Goal: Task Accomplishment & Management: Manage account settings

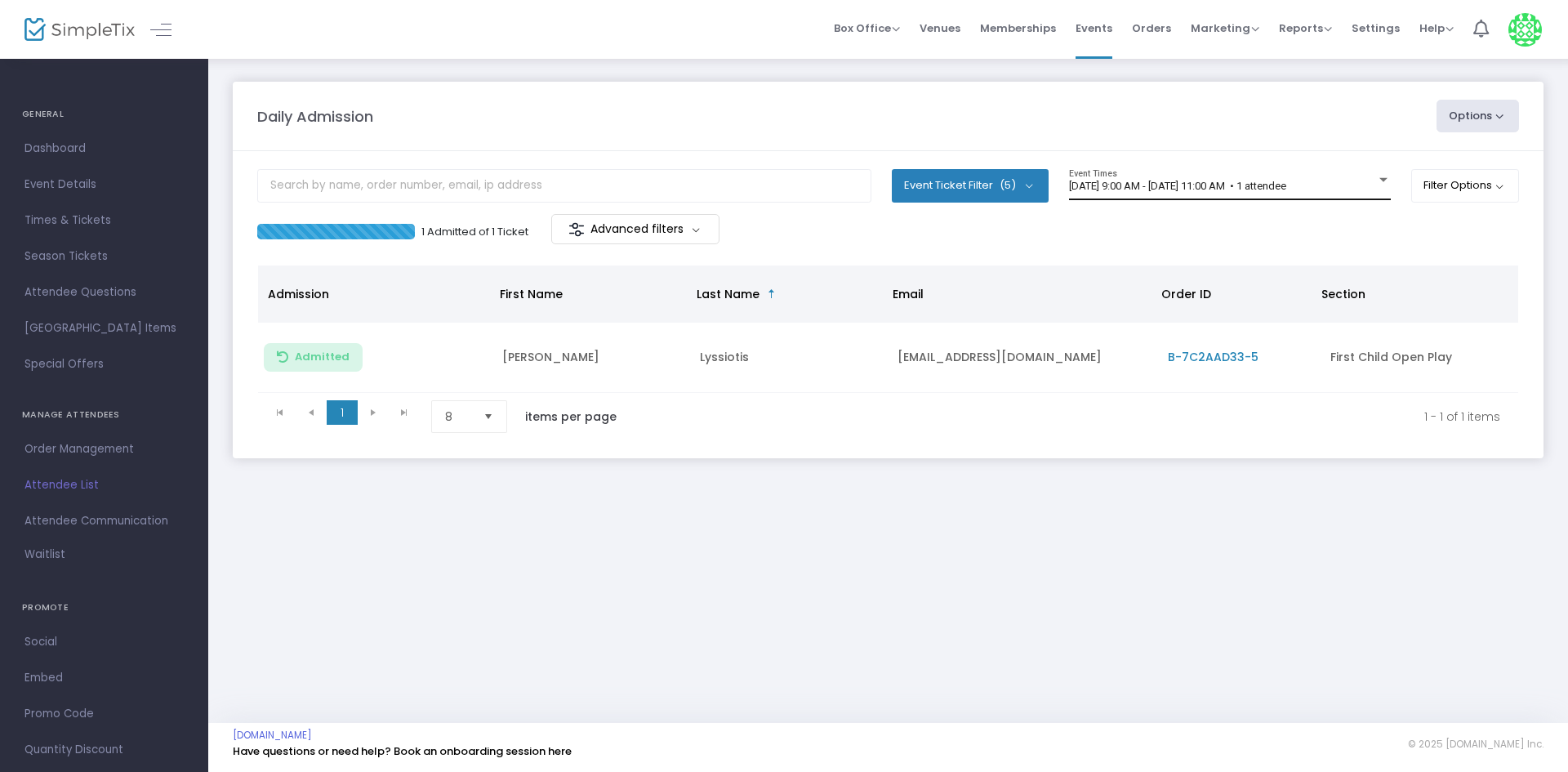
click at [1214, 185] on span "[DATE] 9:00 AM - [DATE] 11:00 AM • 1 attendee" at bounding box center [1178, 186] width 218 height 12
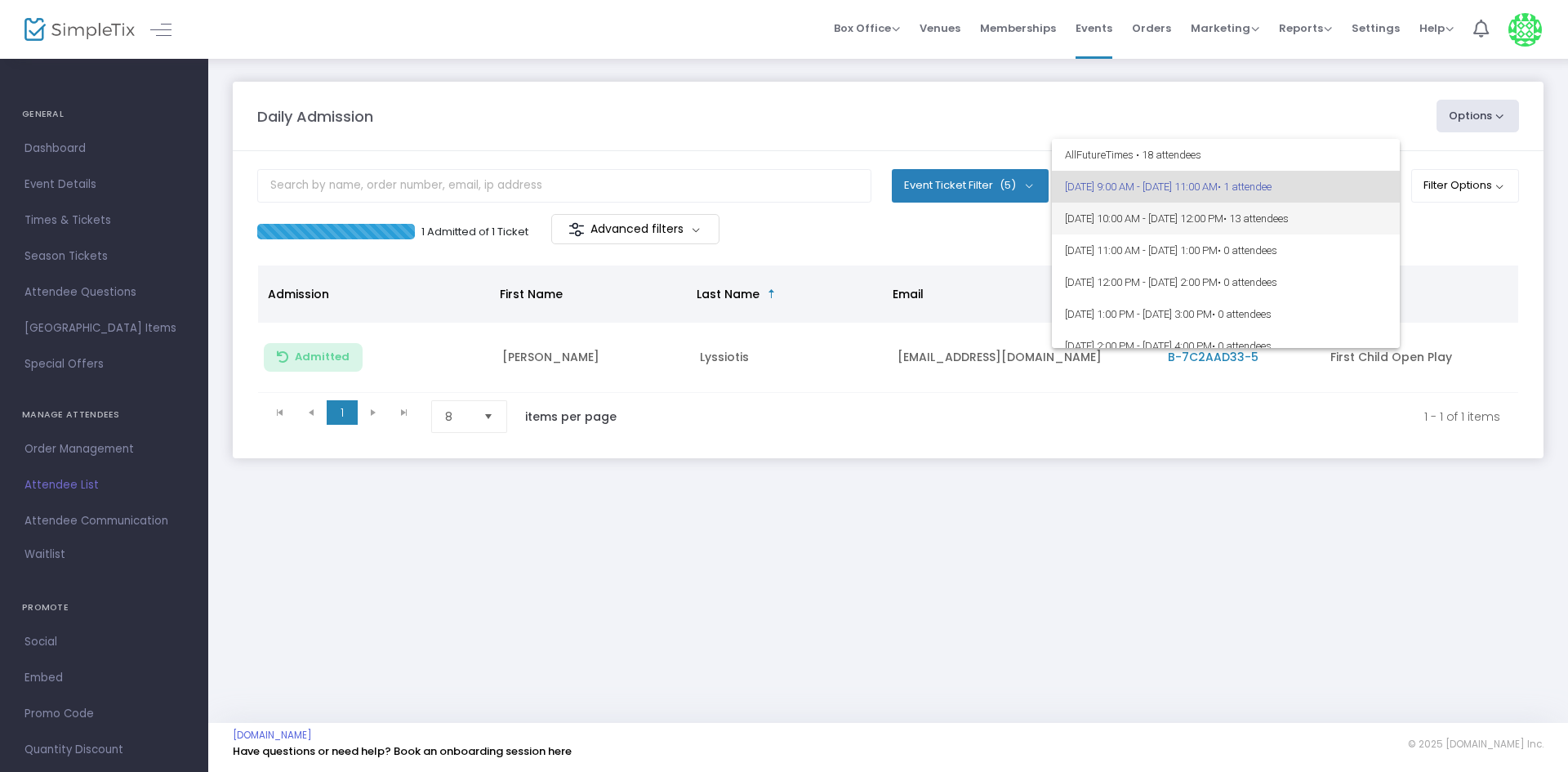
click at [1289, 223] on span "• 13 attendees" at bounding box center [1257, 218] width 66 height 12
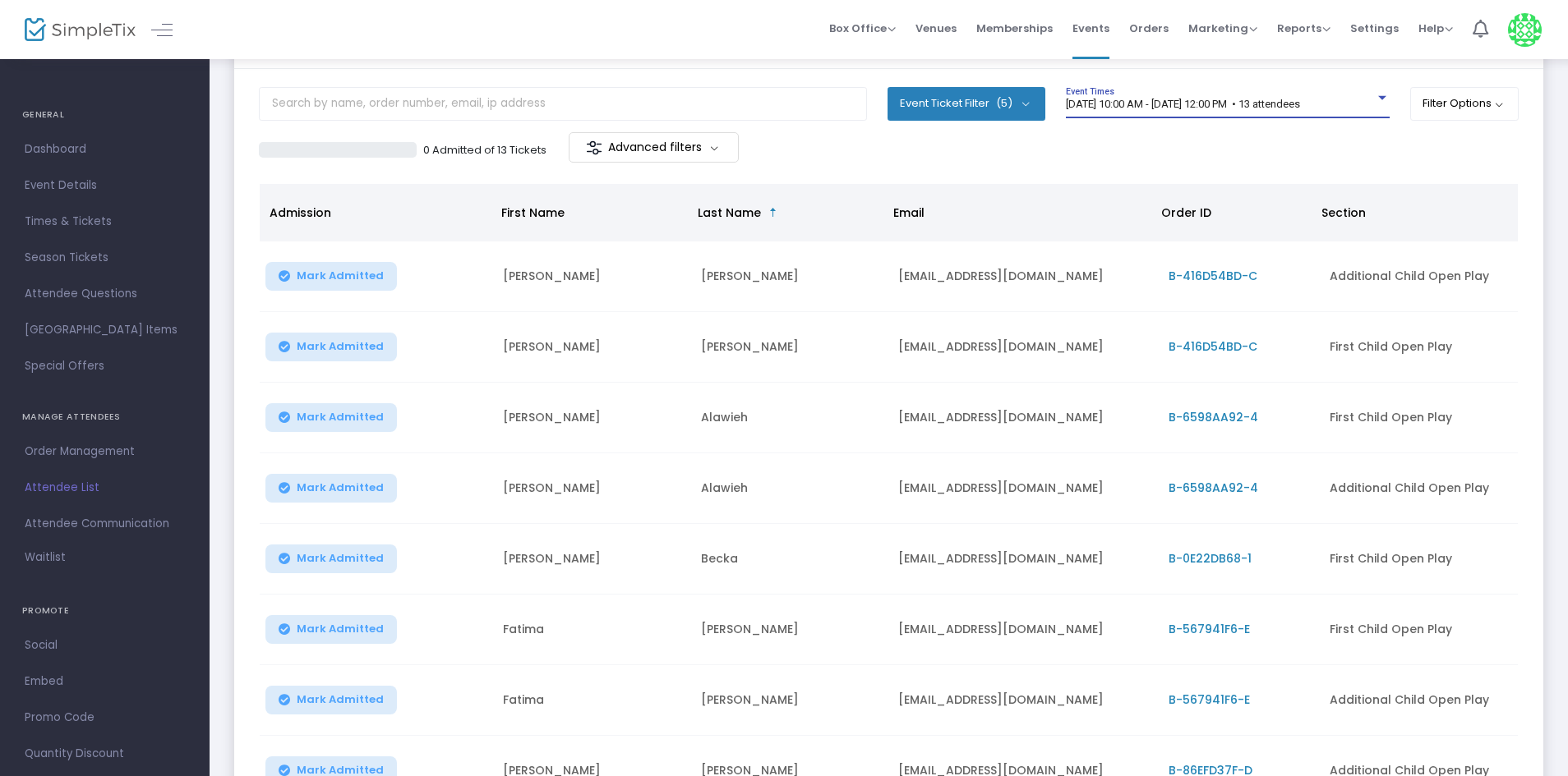
scroll to position [82, 0]
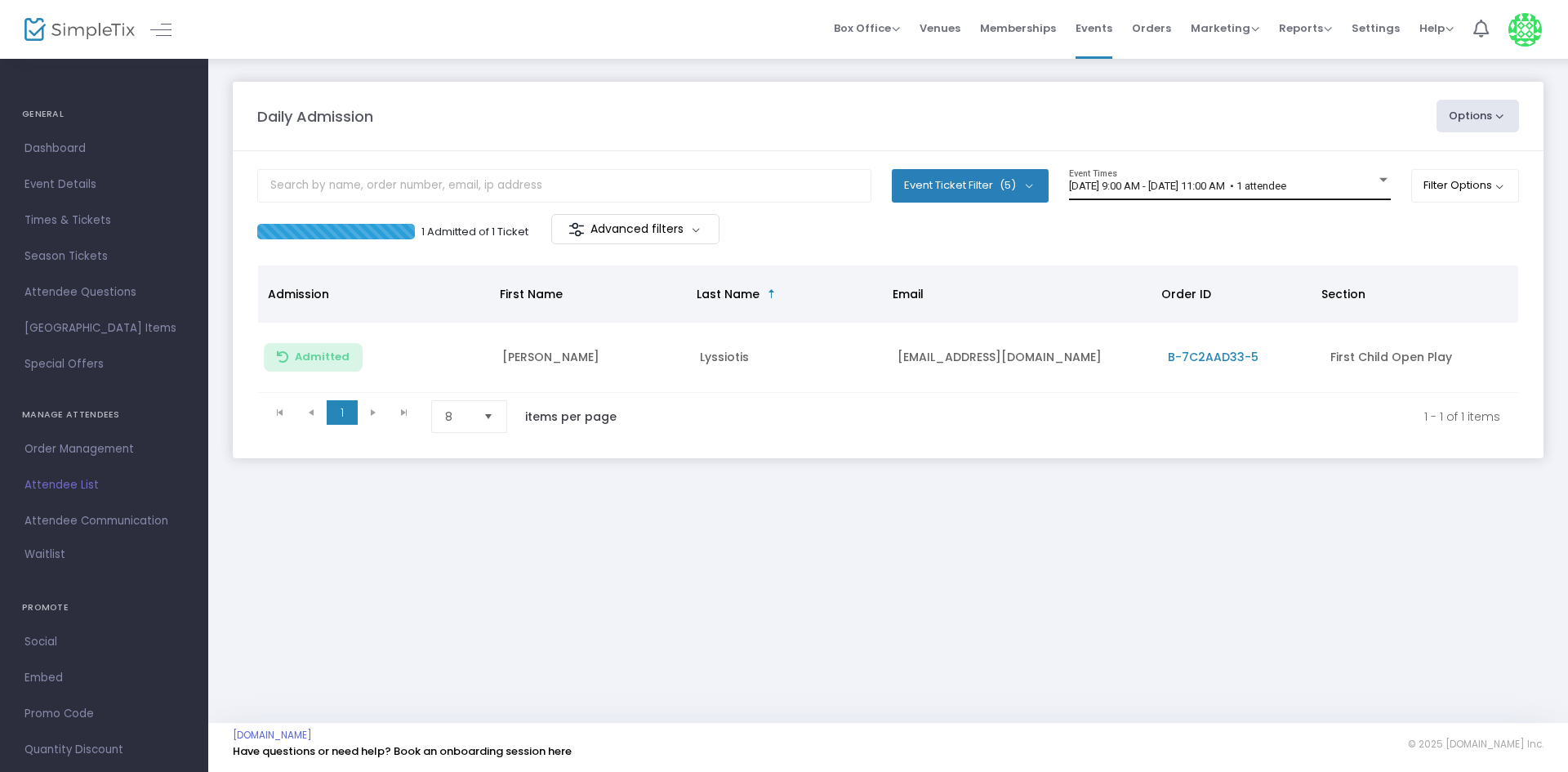
click at [1157, 178] on div "[DATE] 9:00 AM - [DATE] 11:00 AM • 1 attendee Event Times" at bounding box center [1229, 184] width 322 height 31
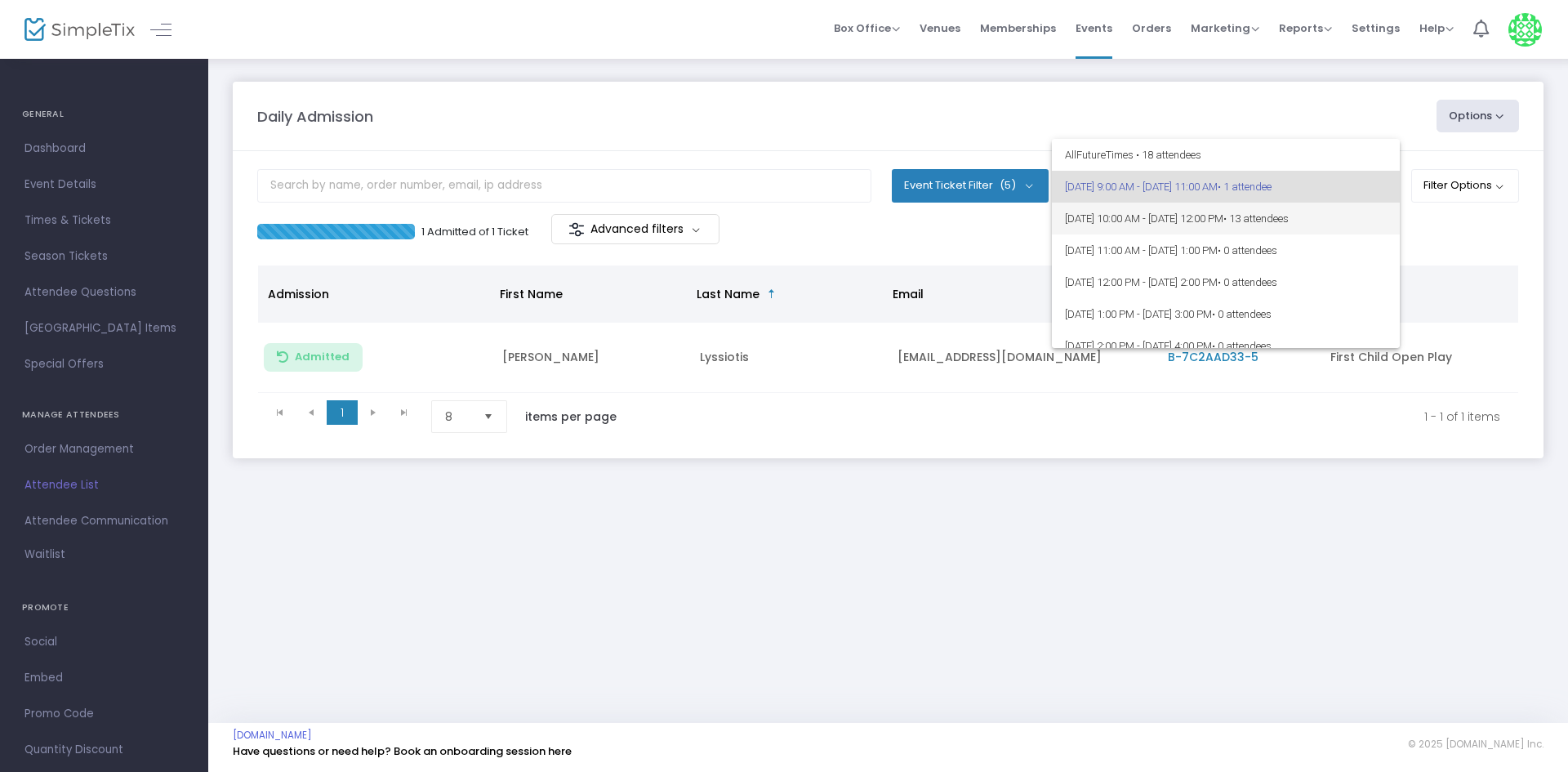
click at [1289, 224] on span "• 13 attendees" at bounding box center [1257, 218] width 66 height 12
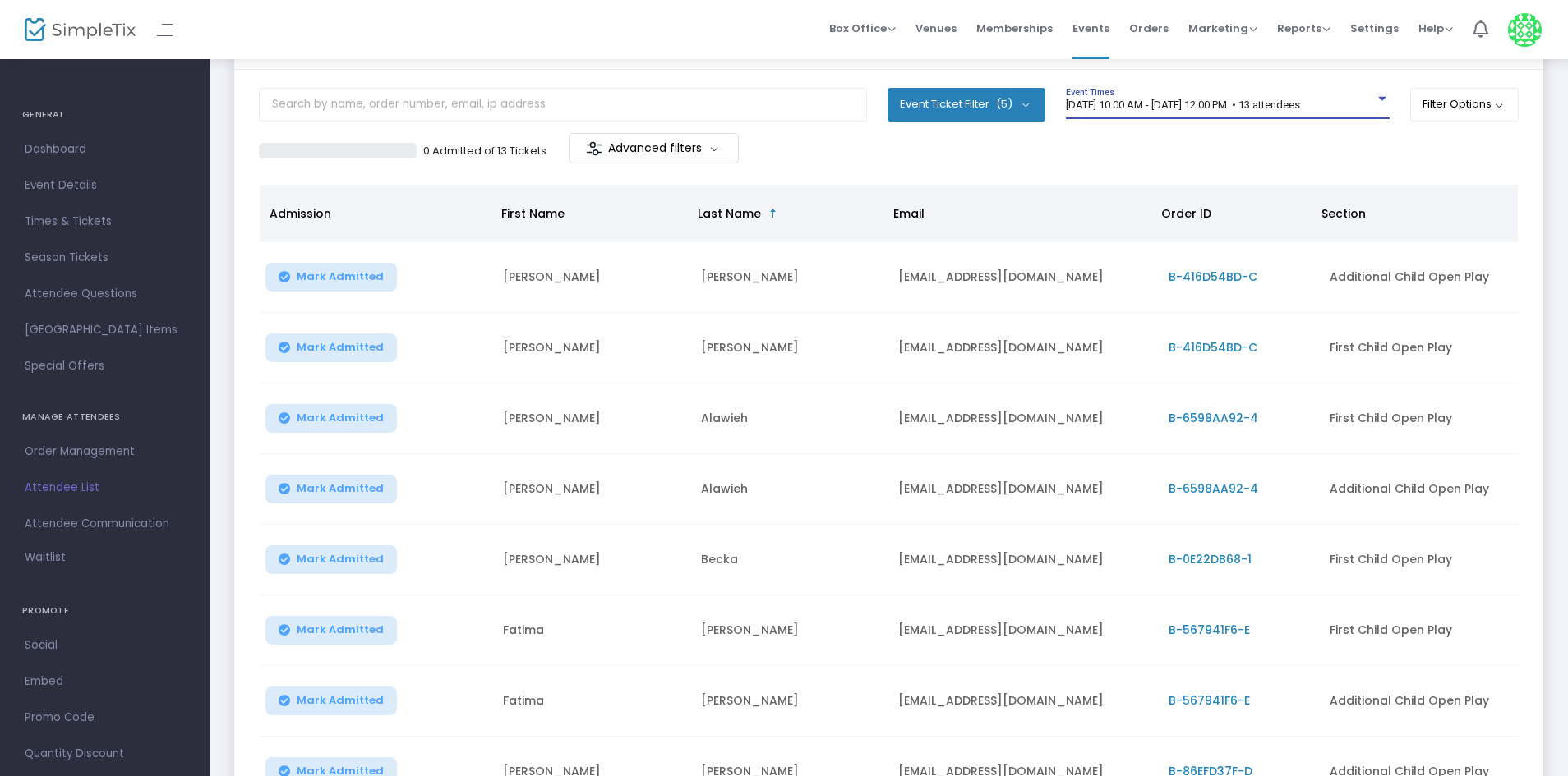
scroll to position [164, 0]
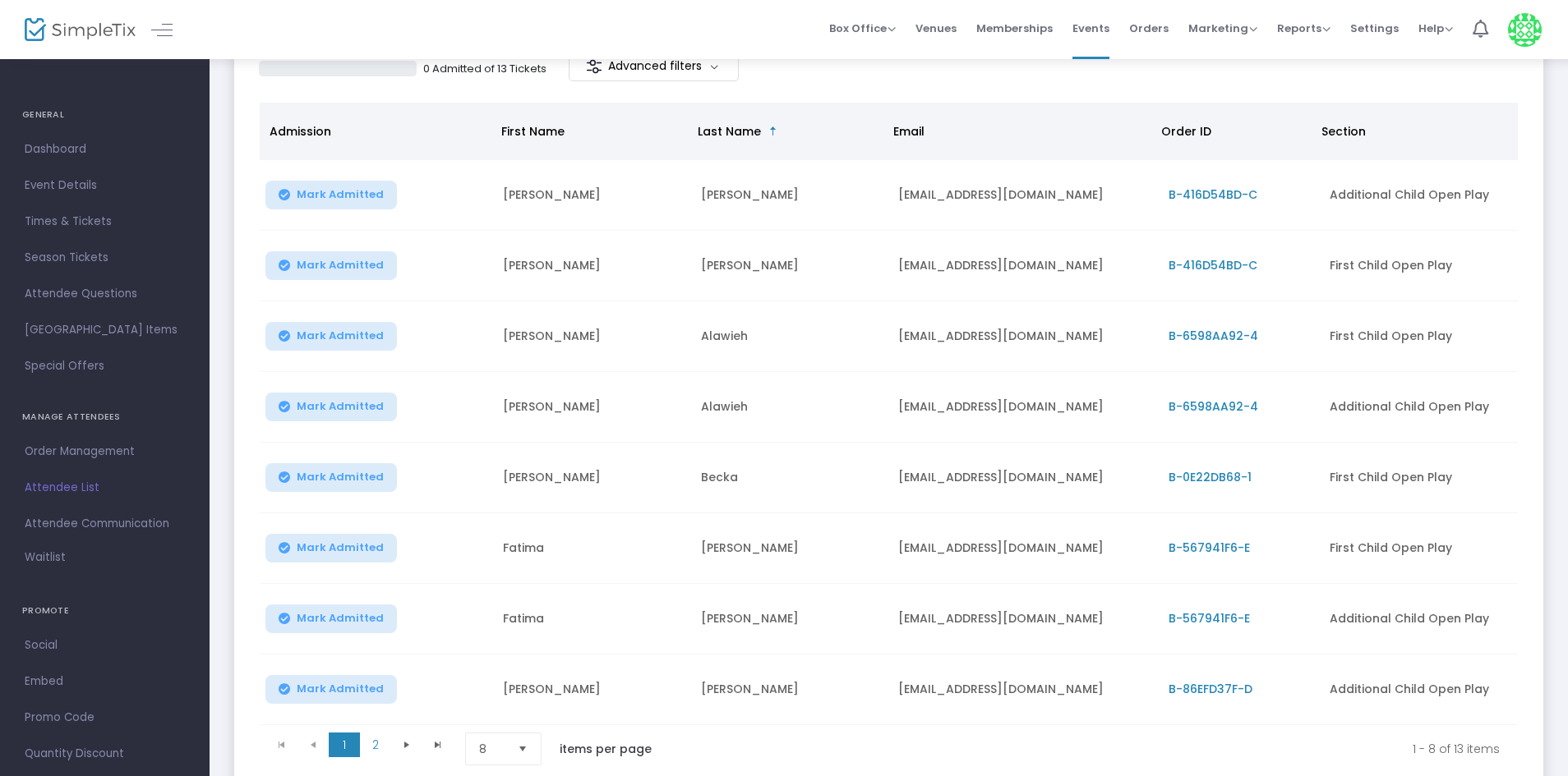
click at [529, 750] on span "Select" at bounding box center [523, 749] width 27 height 27
click at [498, 648] on li "25" at bounding box center [506, 649] width 79 height 33
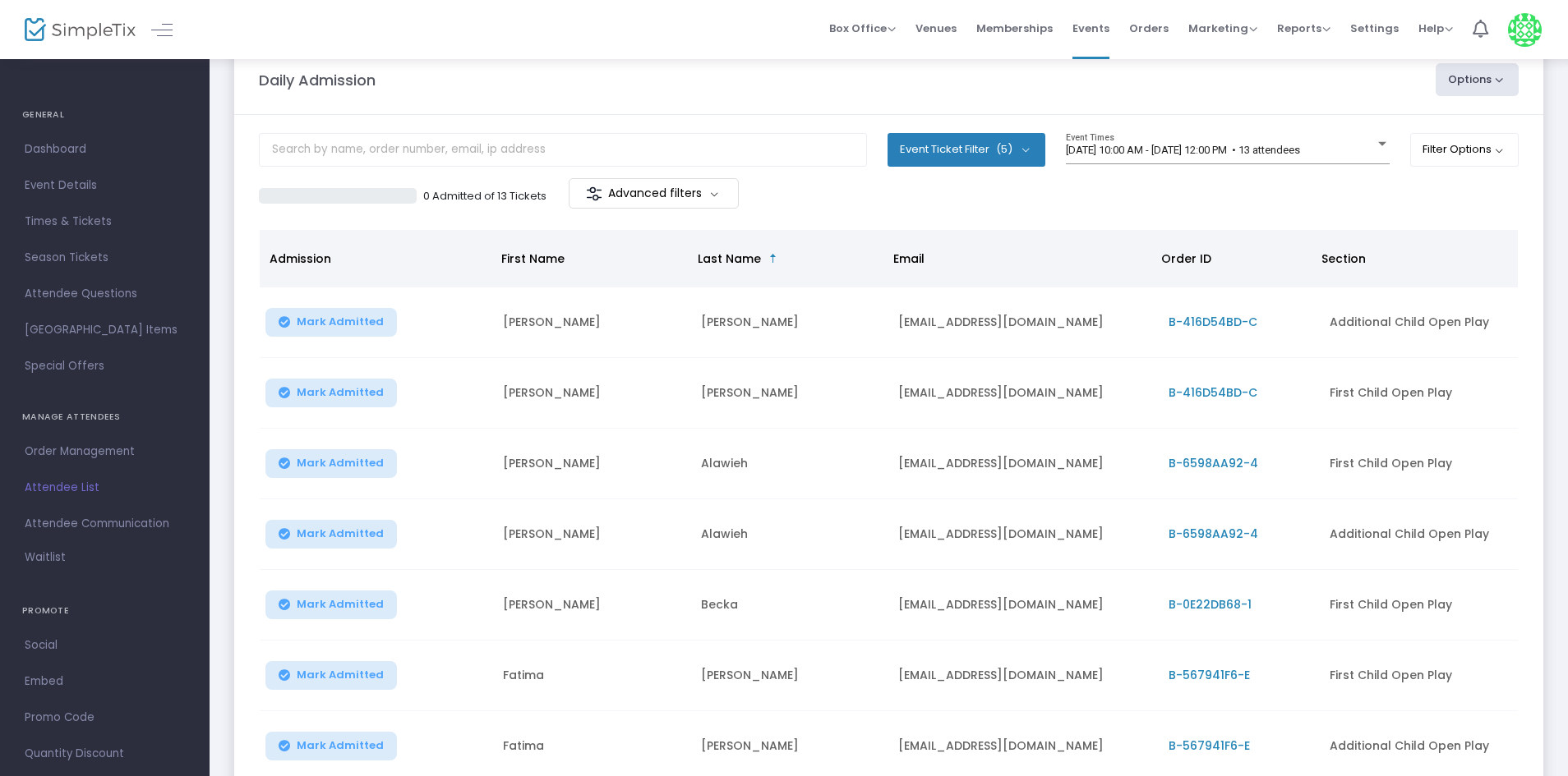
scroll to position [0, 0]
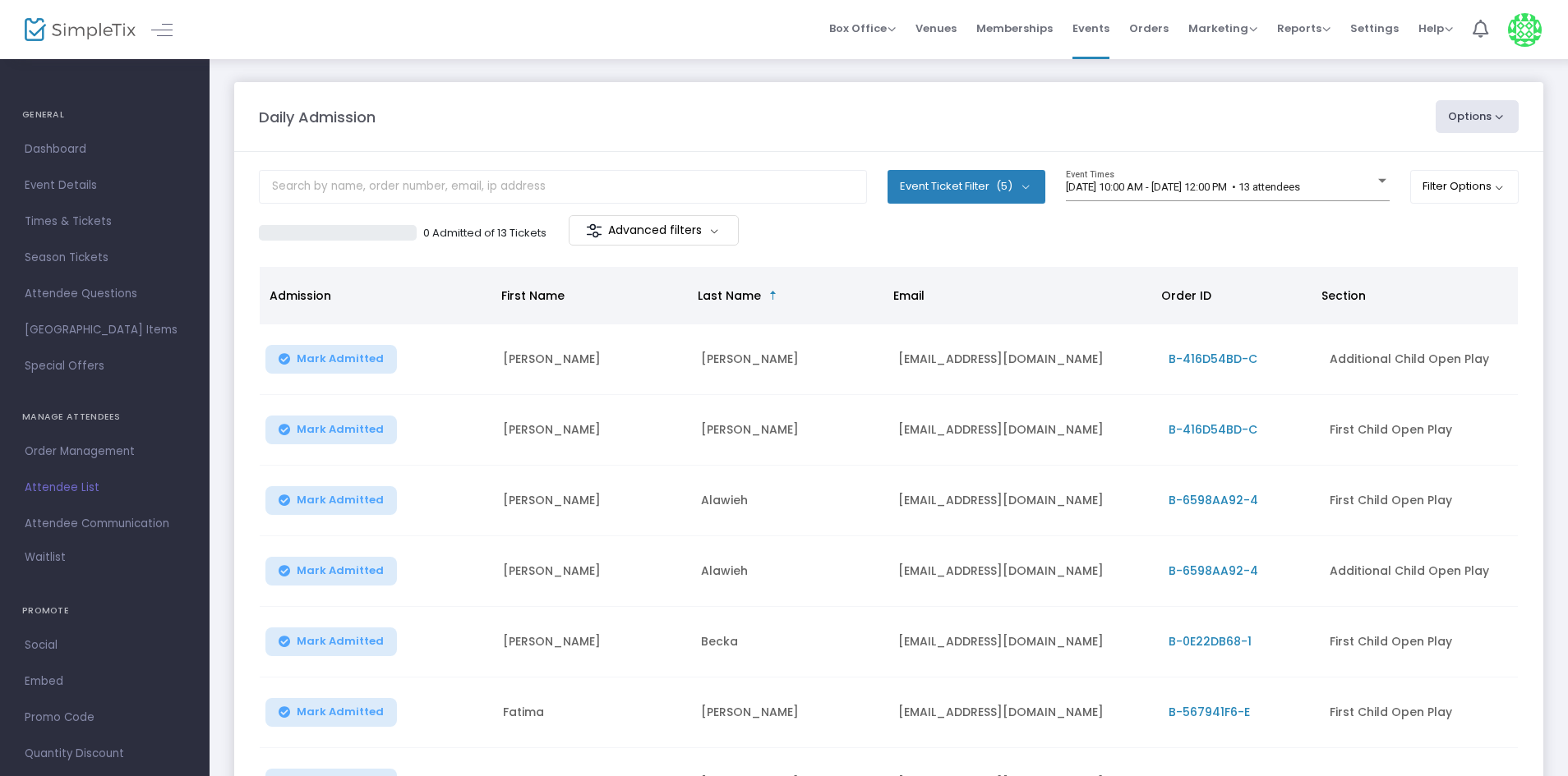
click at [806, 233] on div "0 Admitted of 13 Tickets Advanced filters" at bounding box center [574, 232] width 630 height 35
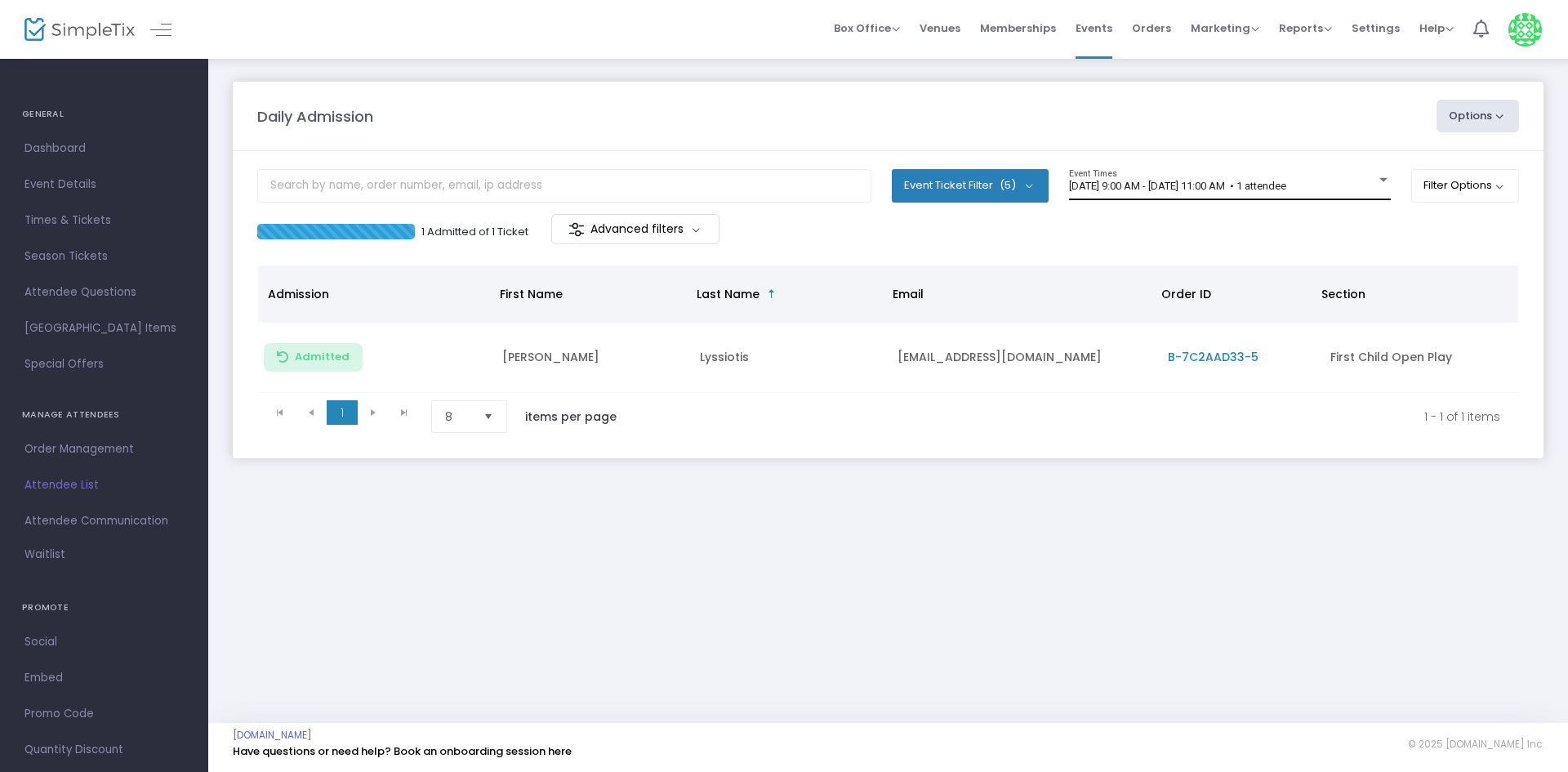
click at [1274, 175] on div "[DATE] 9:00 AM - [DATE] 11:00 AM • 1 attendee Event Times" at bounding box center [1229, 184] width 322 height 31
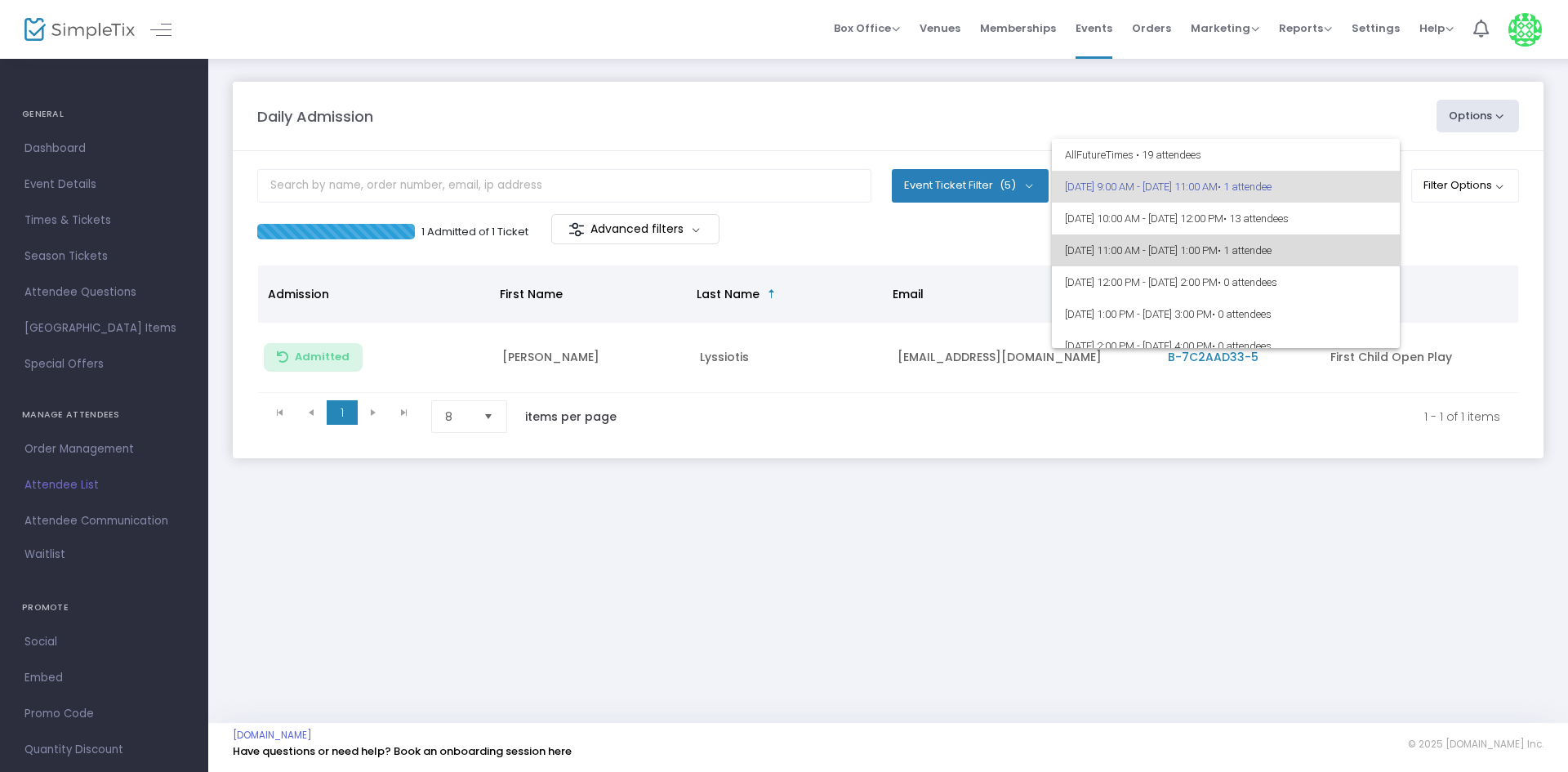
click at [1272, 244] on span "• 1 attendee" at bounding box center [1244, 250] width 53 height 12
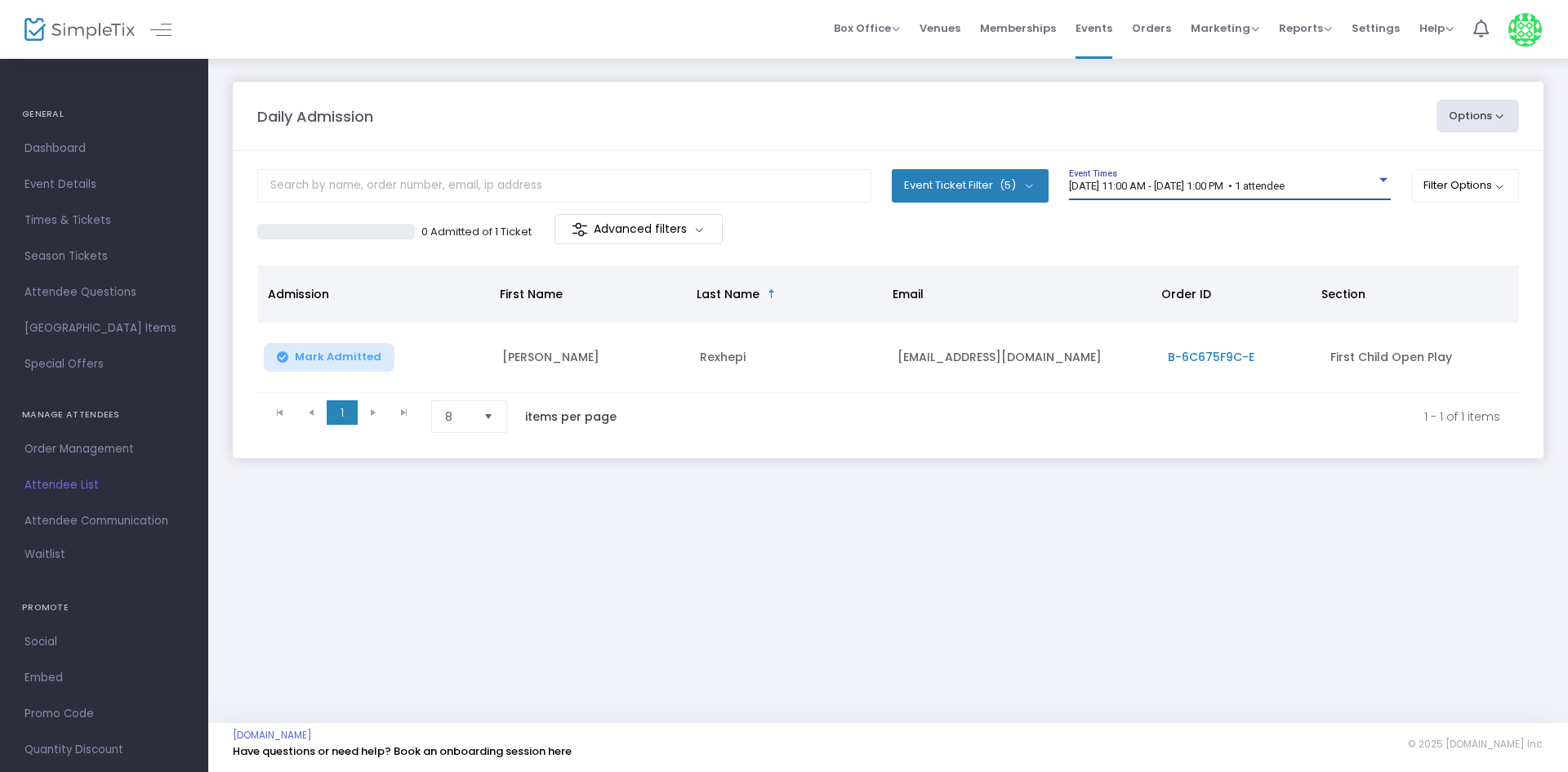
click at [1260, 196] on div "[DATE] 11:00 AM - [DATE] 1:00 PM • 1 attendee Event Times" at bounding box center [1229, 184] width 322 height 31
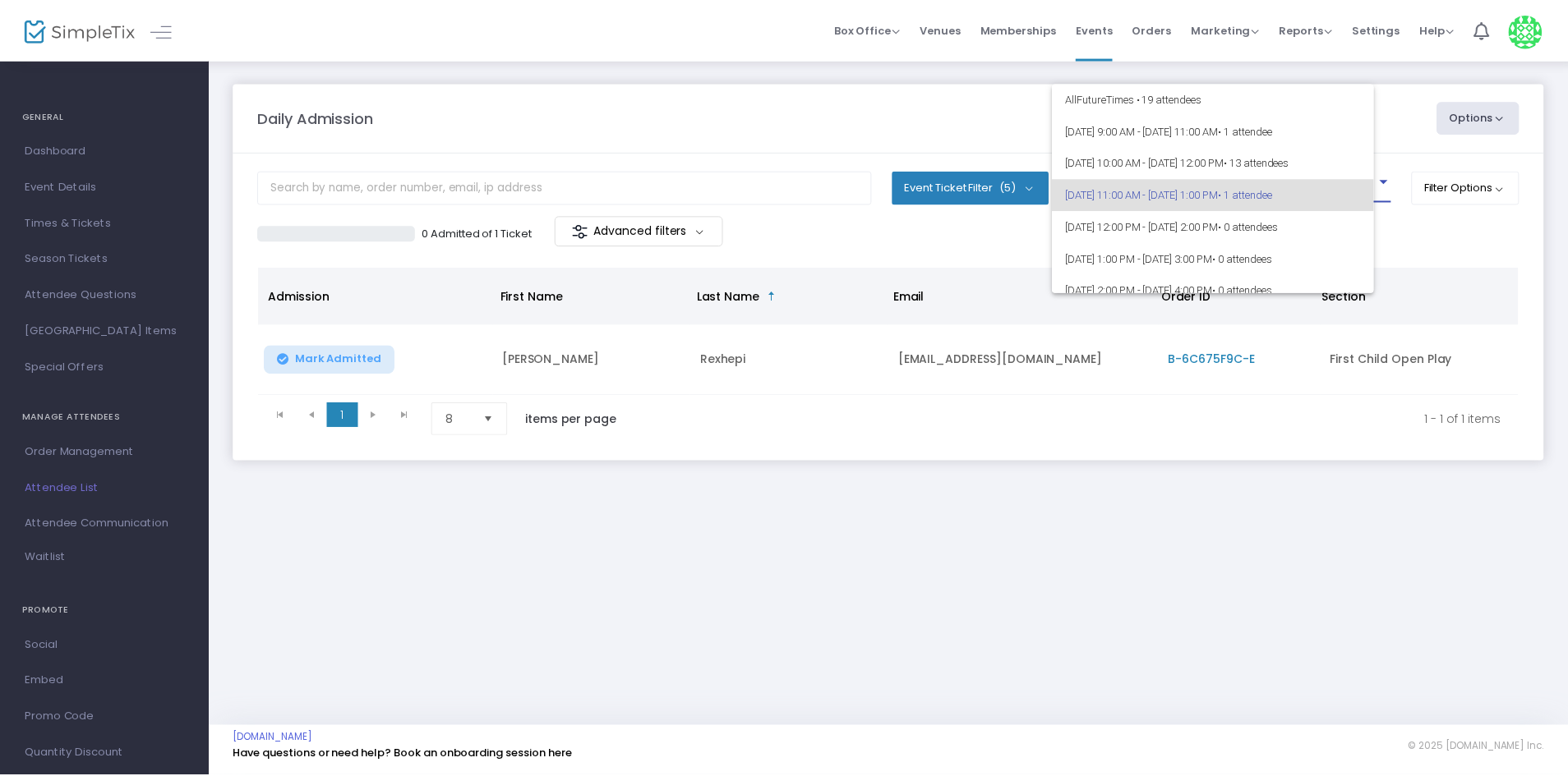
scroll to position [8, 0]
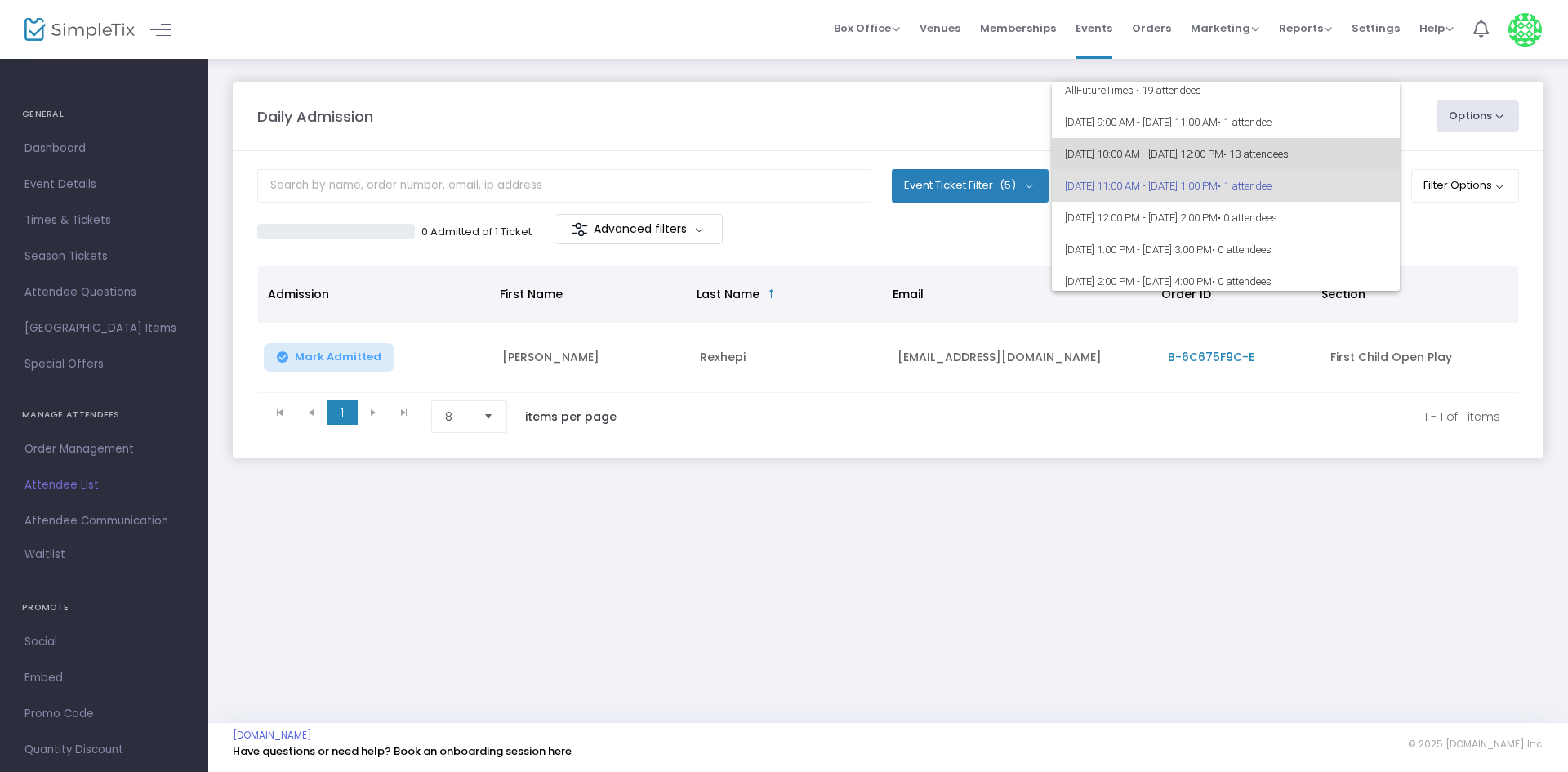
click at [1289, 158] on span "• 13 attendees" at bounding box center [1257, 154] width 66 height 12
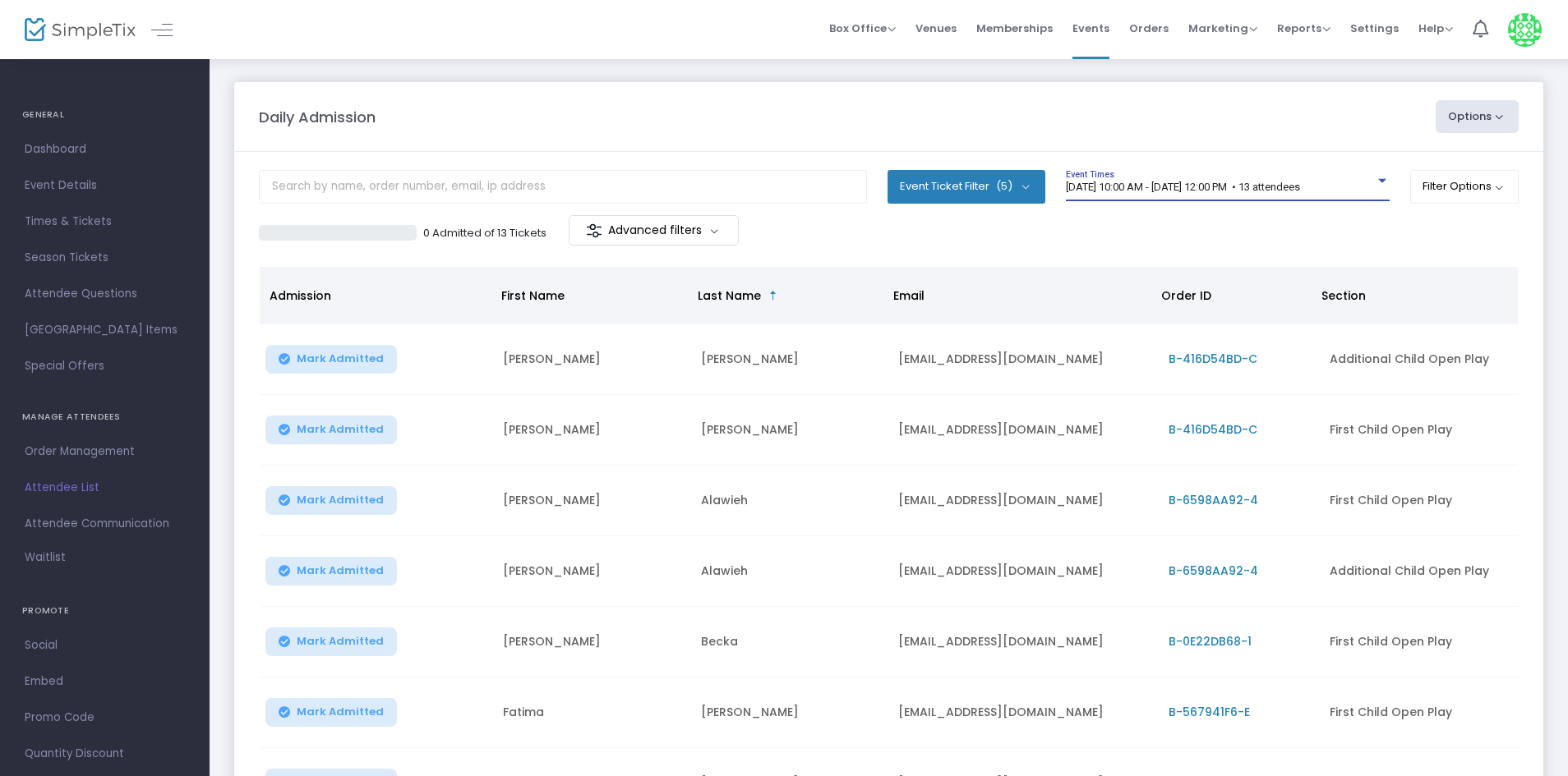
click at [1353, 230] on div "0 Admitted of 13 Tickets Advanced filters" at bounding box center [888, 232] width 1259 height 35
